Goal: Information Seeking & Learning: Find specific fact

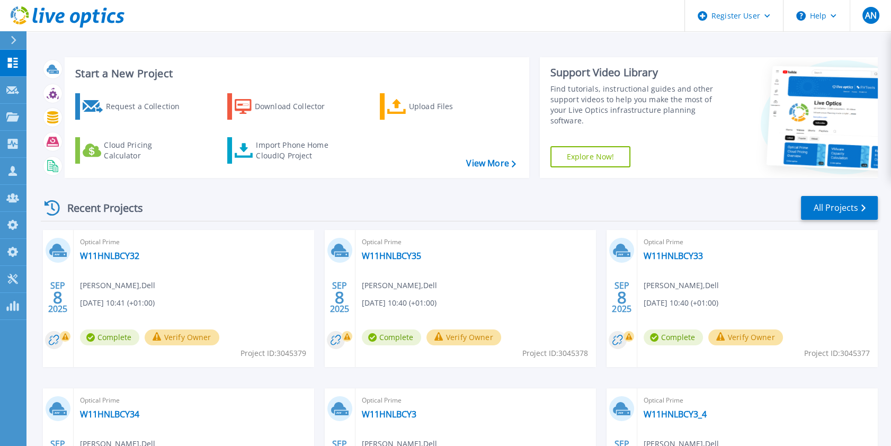
click at [568, 355] on span "Project ID: 3045378" at bounding box center [555, 353] width 66 height 12
copy span "3045378"
click at [841, 209] on link "All Projects" at bounding box center [839, 208] width 77 height 24
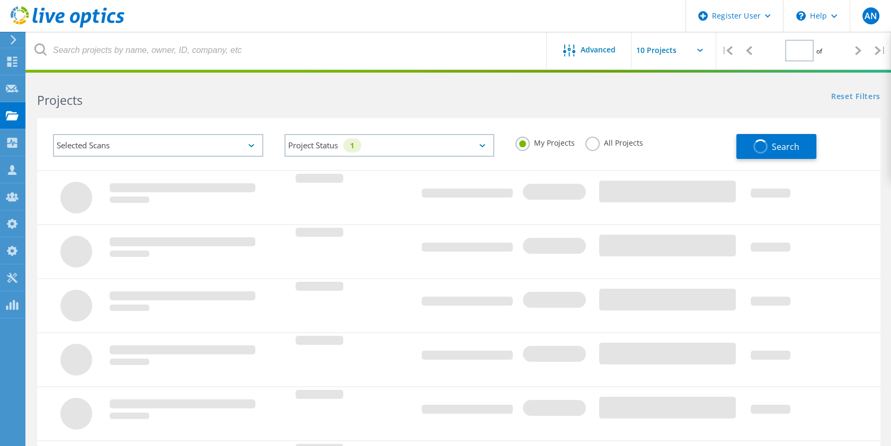
type input "1"
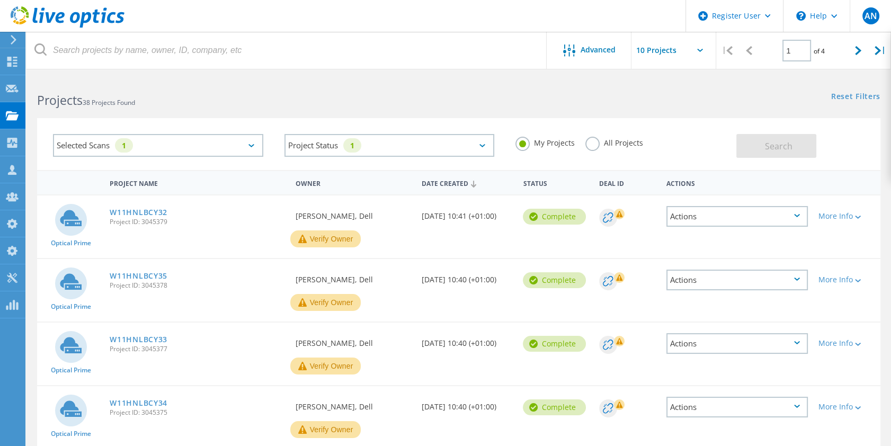
click at [590, 147] on label "All Projects" at bounding box center [614, 142] width 58 height 10
click at [0, 0] on input "All Projects" at bounding box center [0, 0] width 0 height 0
click at [779, 133] on div "Search" at bounding box center [805, 140] width 139 height 34
click at [778, 142] on span "Search" at bounding box center [778, 146] width 28 height 12
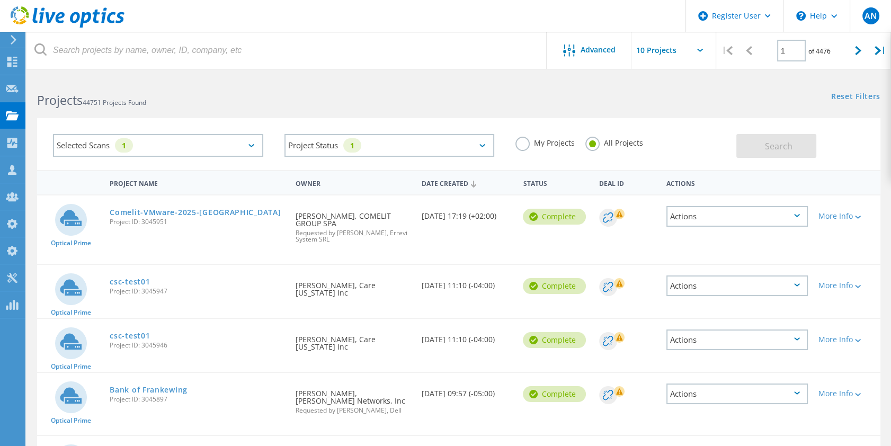
click at [162, 222] on span "Project ID: 3045951" at bounding box center [197, 222] width 175 height 6
copy span "3045951"
click at [159, 292] on span "Project ID: 3045947" at bounding box center [197, 291] width 175 height 6
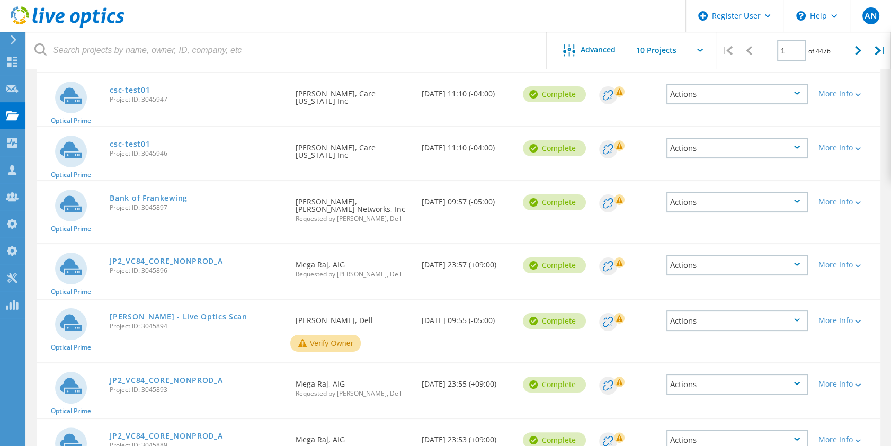
scroll to position [192, 0]
click at [145, 323] on span "Project ID: 3045894" at bounding box center [197, 326] width 175 height 6
copy span "3045894"
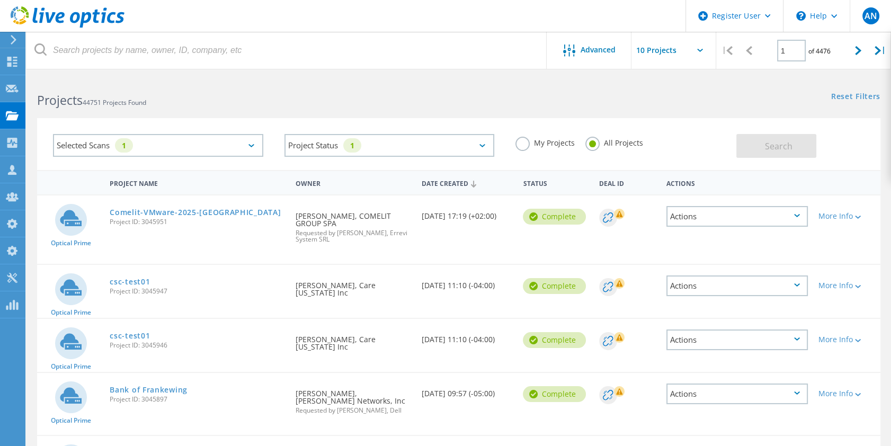
scroll to position [0, 0]
drag, startPoint x: 539, startPoint y: 141, endPoint x: 556, endPoint y: 142, distance: 17.0
click at [539, 141] on label "My Projects" at bounding box center [544, 142] width 59 height 10
click at [0, 0] on input "My Projects" at bounding box center [0, 0] width 0 height 0
click at [790, 150] on span "Search" at bounding box center [778, 146] width 28 height 12
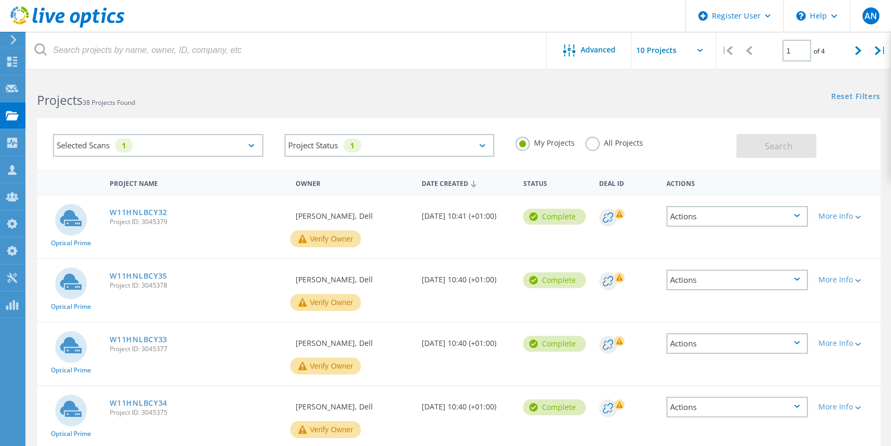
click at [153, 224] on span "Project ID: 3045379" at bounding box center [197, 222] width 175 height 6
copy span "3045379"
